Goal: Ask a question: Seek information or help from site administrators or community

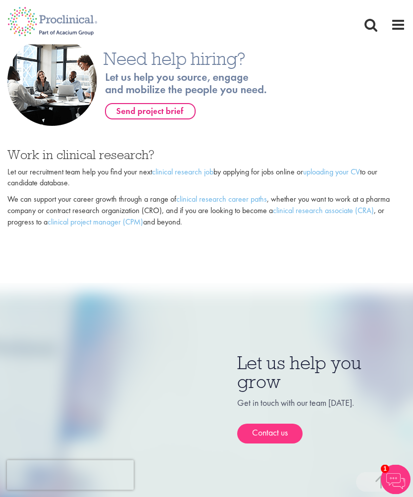
scroll to position [698, 0]
click at [287, 423] on link "Contact us" at bounding box center [269, 433] width 65 height 20
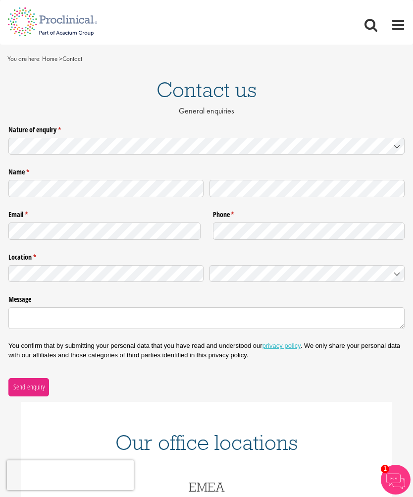
click at [366, 357] on div "You confirm that by submitting your personal data that you have read and unders…" at bounding box center [206, 350] width 396 height 24
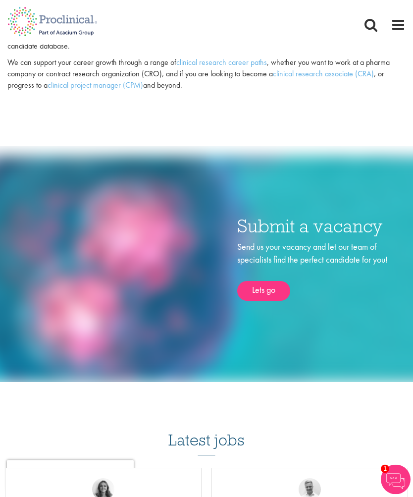
scroll to position [834, 0]
click at [275, 281] on link "Lets go" at bounding box center [263, 291] width 53 height 20
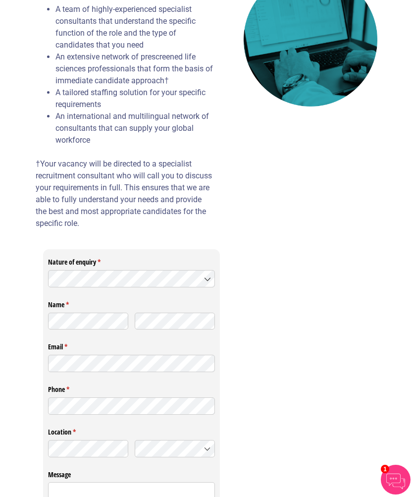
scroll to position [213, 0]
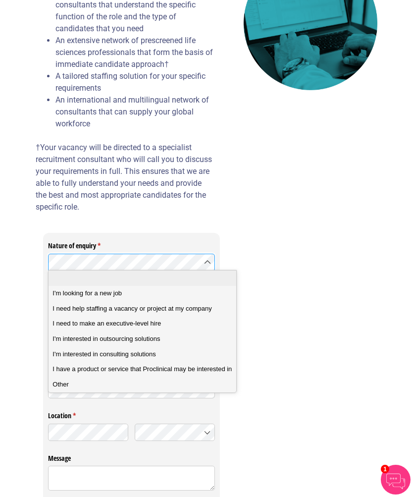
click at [205, 260] on icon at bounding box center [207, 262] width 8 height 8
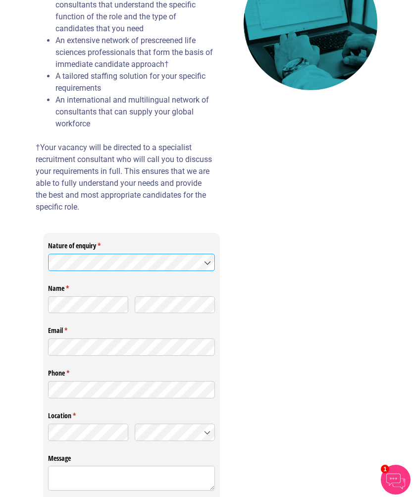
click at [210, 261] on icon at bounding box center [207, 262] width 5 height 2
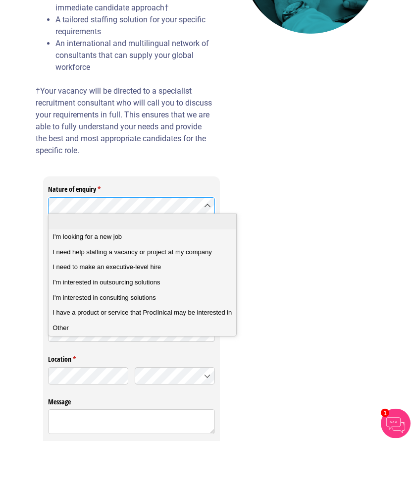
click at [145, 289] on div "I'm looking for a new job" at bounding box center [141, 293] width 179 height 9
